Goal: Task Accomplishment & Management: Manage account settings

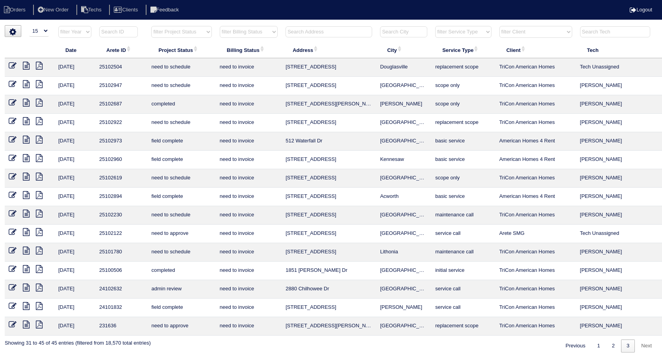
select select "15"
select select "need to invoice"
click at [302, 30] on input "text" at bounding box center [329, 31] width 87 height 11
type input "6151"
select select "need to invoice"
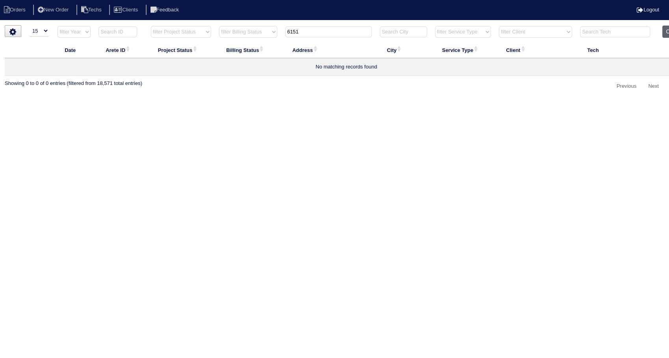
type input "6151"
click at [662, 29] on button "Clear" at bounding box center [672, 32] width 20 height 12
select select
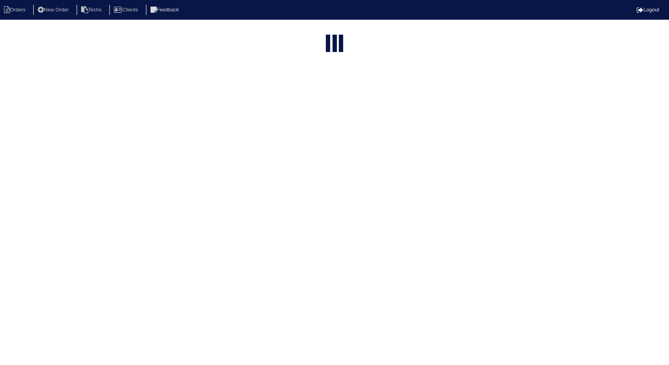
select select "15"
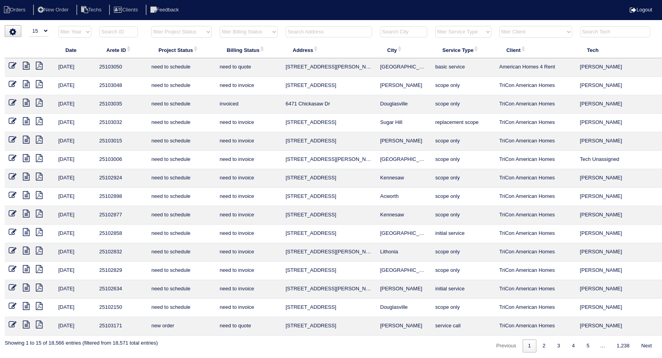
click at [312, 33] on input "text" at bounding box center [329, 31] width 87 height 11
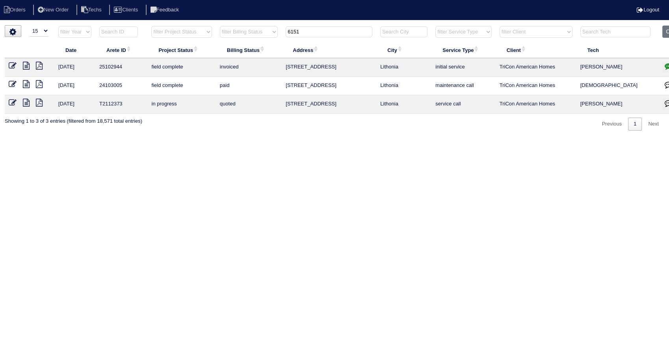
type input "6151"
click at [13, 62] on icon at bounding box center [13, 66] width 8 height 8
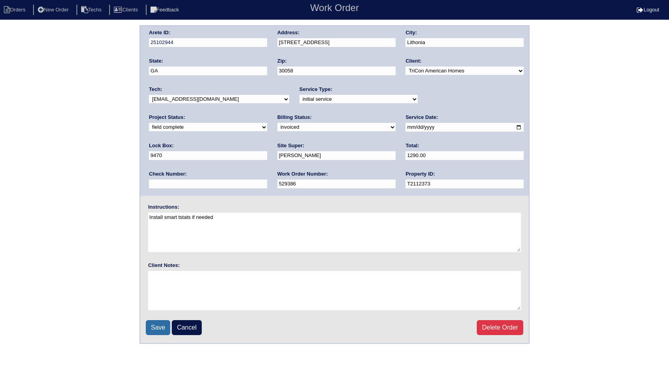
click at [158, 330] on input "Save" at bounding box center [158, 327] width 24 height 15
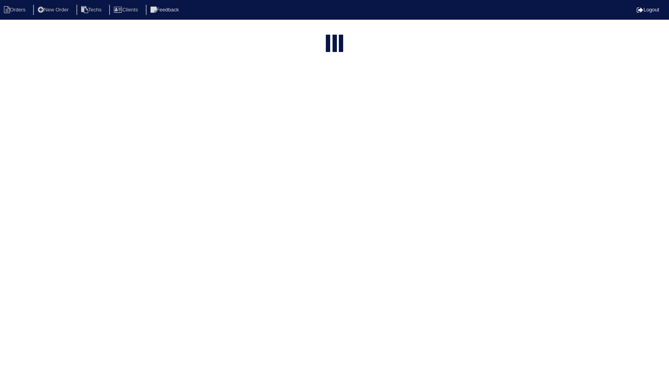
select select "15"
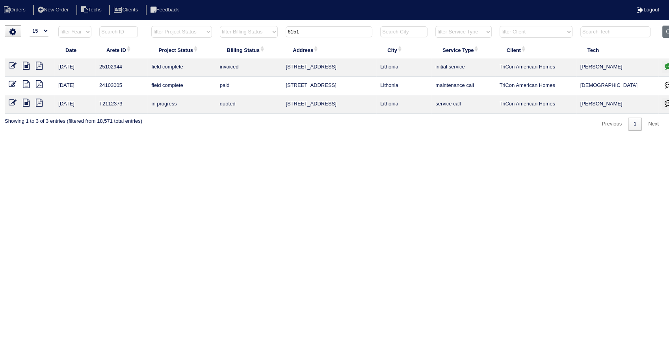
drag, startPoint x: 299, startPoint y: 31, endPoint x: 239, endPoint y: 36, distance: 60.1
click at [239, 36] on tr "filter Year -- Any Year -- 2025 2024 2023 2022 2021 2020 2019 filter Project St…" at bounding box center [346, 34] width 683 height 16
drag, startPoint x: 312, startPoint y: 29, endPoint x: 266, endPoint y: 31, distance: 45.3
click at [266, 31] on tr "filter Year -- Any Year -- 2025 2024 2023 2022 2021 2020 2019 filter Project St…" at bounding box center [346, 34] width 683 height 16
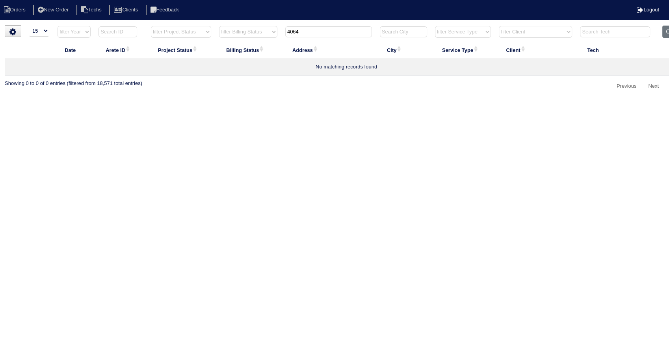
drag, startPoint x: 302, startPoint y: 31, endPoint x: 217, endPoint y: 30, distance: 84.3
click at [217, 30] on tr "filter Year -- Any Year -- 2025 2024 2023 2022 2021 2020 2019 filter Project St…" at bounding box center [346, 34] width 683 height 16
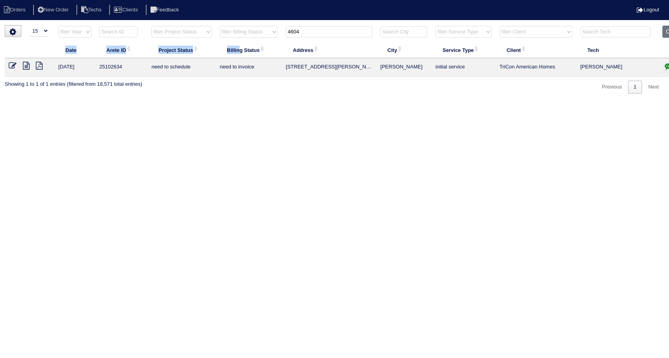
drag, startPoint x: 334, startPoint y: 24, endPoint x: 241, endPoint y: 43, distance: 95.2
click at [241, 43] on html "Orders New Order Techs Clients Feedback Logout Orders New Order Users Clients M…" at bounding box center [334, 51] width 669 height 102
drag, startPoint x: 241, startPoint y: 43, endPoint x: 312, endPoint y: 129, distance: 112.0
click at [312, 102] on html "Orders New Order Techs Clients Feedback Logout Orders New Order Users Clients M…" at bounding box center [334, 51] width 669 height 102
click at [306, 23] on html "Orders New Order Techs Clients Feedback Logout Orders New Order Users Clients M…" at bounding box center [334, 51] width 669 height 102
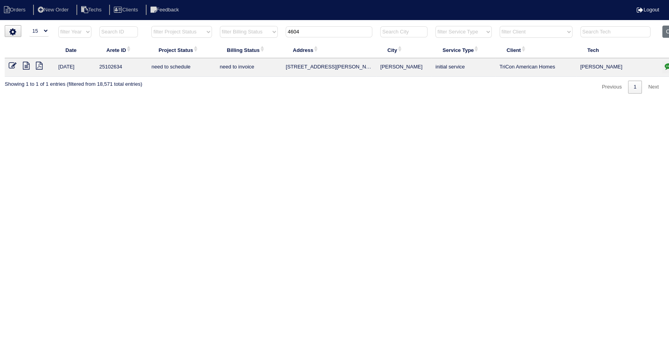
drag, startPoint x: 306, startPoint y: 34, endPoint x: 262, endPoint y: 45, distance: 45.9
click at [262, 45] on table "Date Arete ID Project Status Billing Status Address City Service Type Client Te…" at bounding box center [346, 51] width 683 height 51
type input "2200"
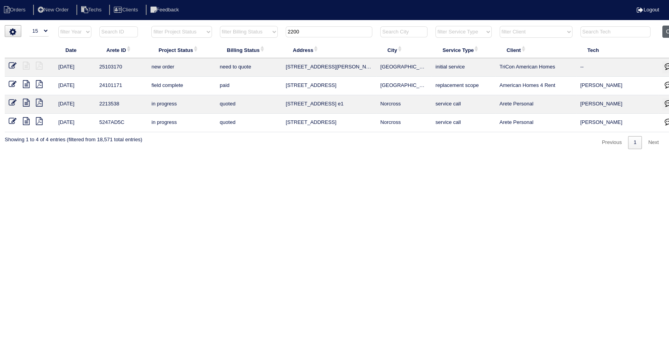
click at [665, 32] on button "Clear" at bounding box center [672, 32] width 20 height 12
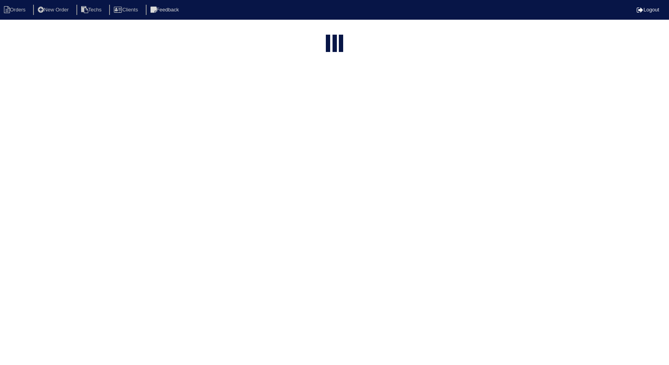
select select "15"
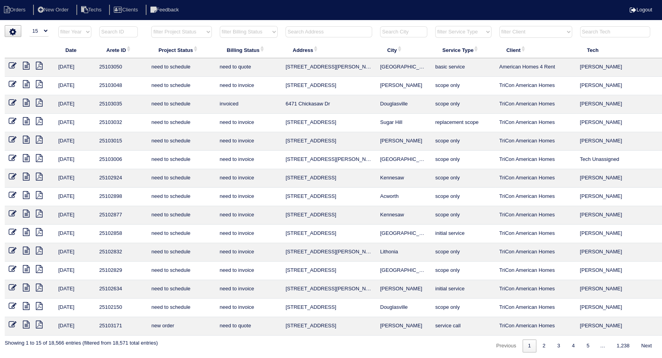
click at [309, 31] on input "text" at bounding box center [329, 31] width 87 height 11
type input "47"
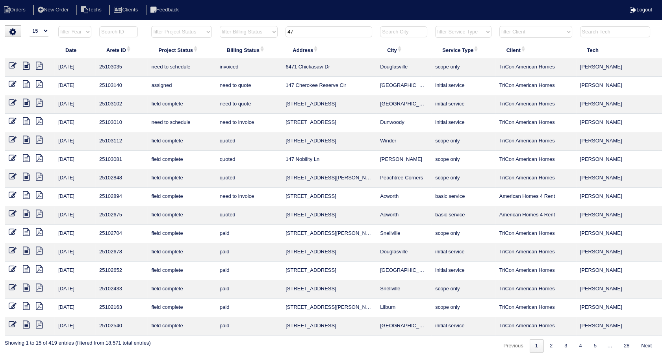
click at [12, 105] on icon at bounding box center [13, 103] width 8 height 8
